Goal: Check status: Check status

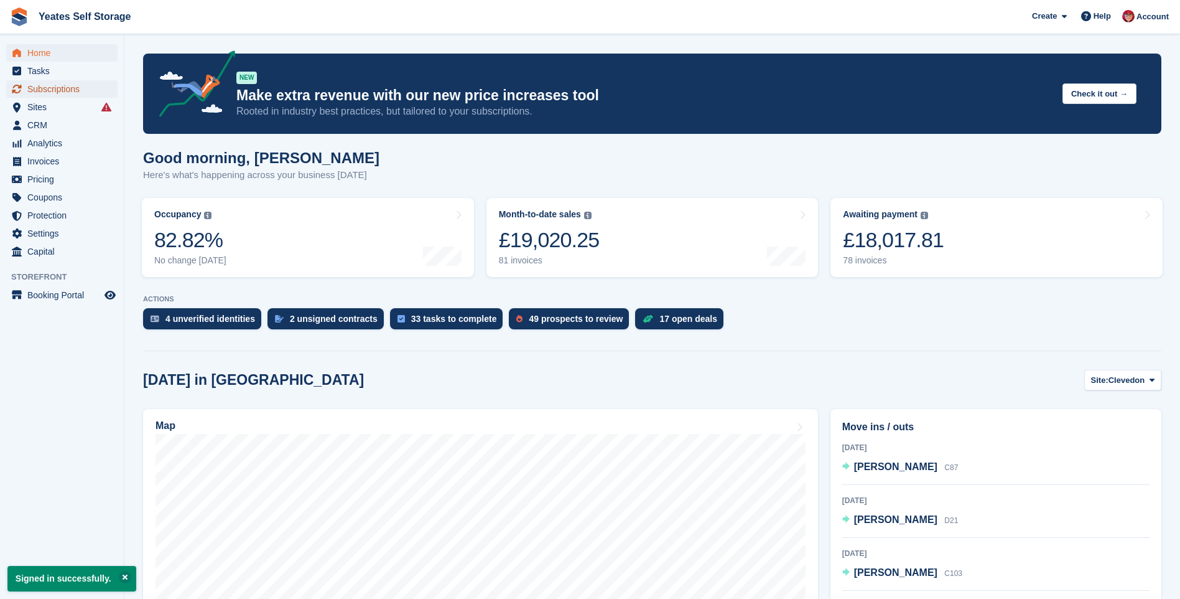
click at [58, 88] on span "Subscriptions" at bounding box center [64, 88] width 75 height 17
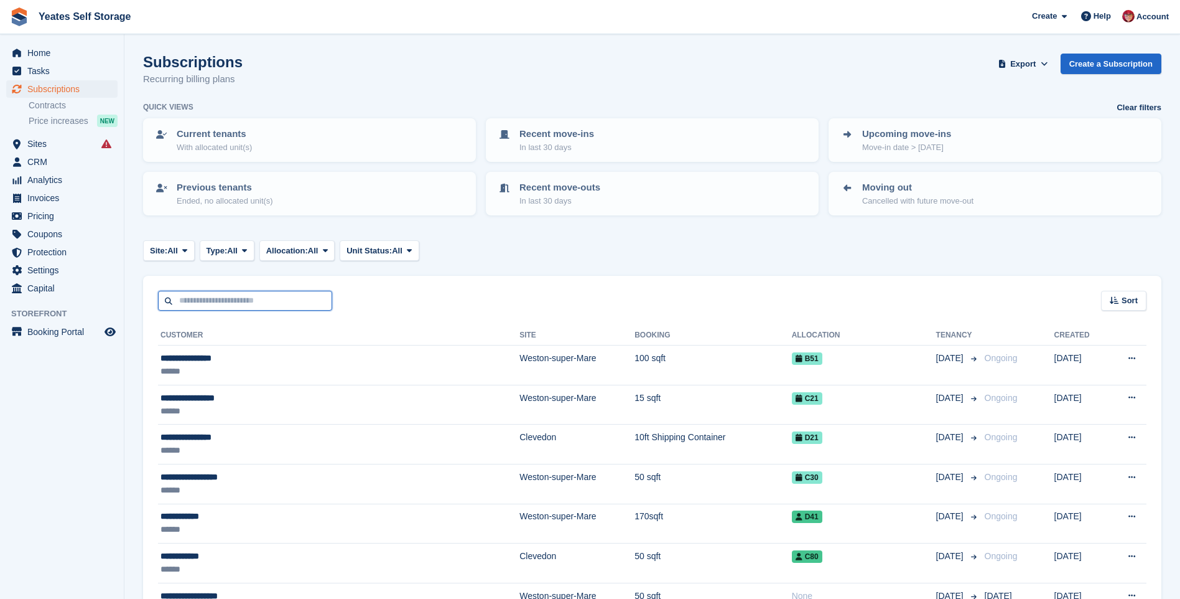
click at [207, 300] on input "text" at bounding box center [245, 301] width 174 height 21
type input "****"
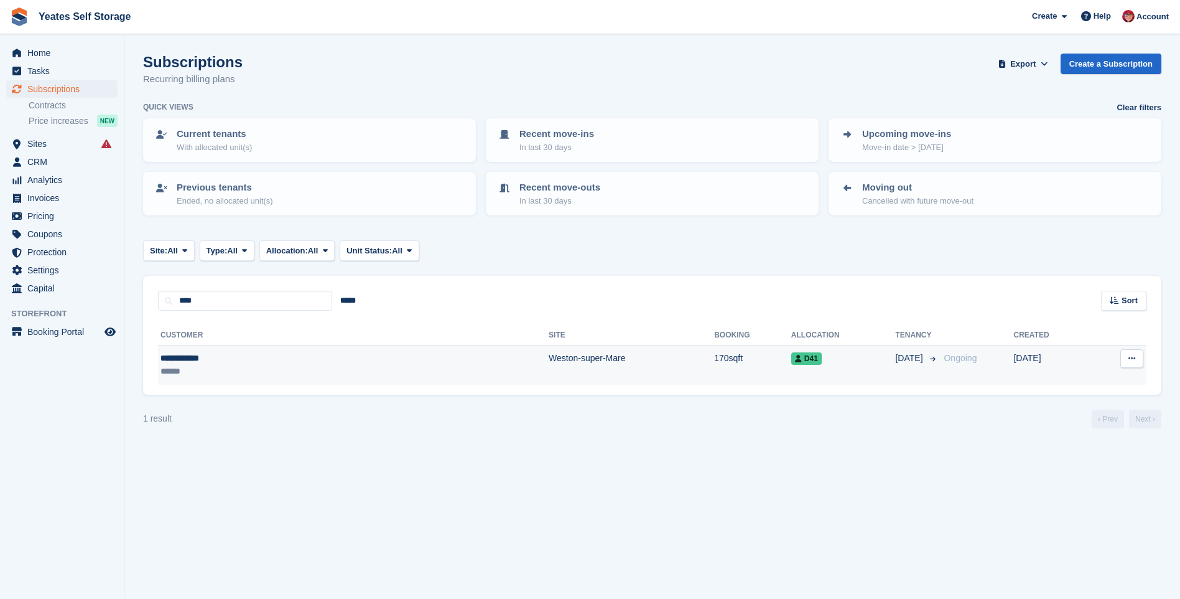
click at [549, 353] on td "Weston-super-Mare" at bounding box center [632, 364] width 166 height 39
